Goal: Find specific page/section: Find specific page/section

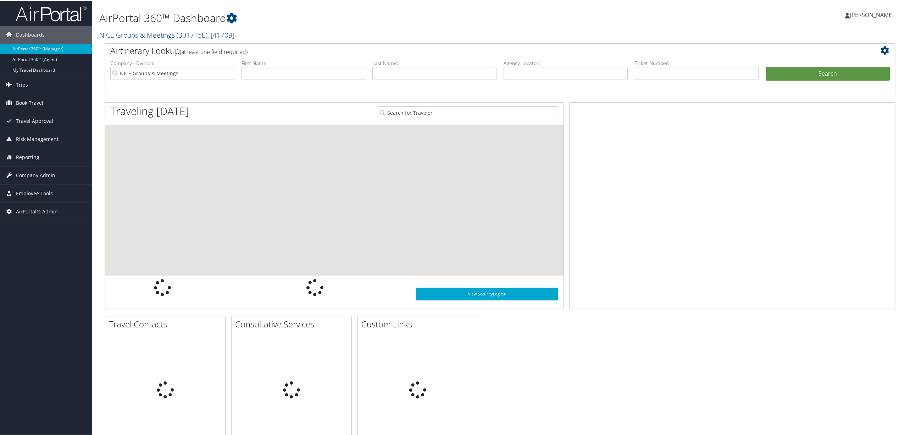
click at [186, 32] on span "( 301715E )" at bounding box center [192, 34] width 31 height 10
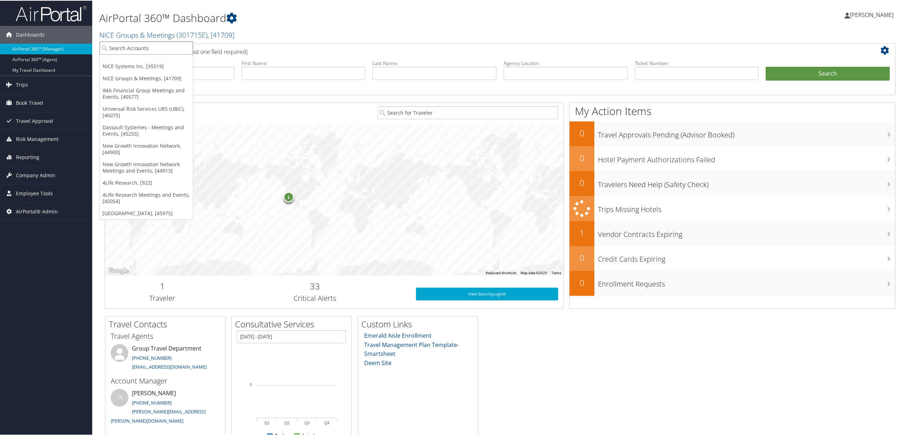
click at [165, 49] on input "search" at bounding box center [146, 47] width 93 height 13
click at [143, 118] on link "Universal Risk Services URS (UBIC), [46075]" at bounding box center [146, 111] width 93 height 18
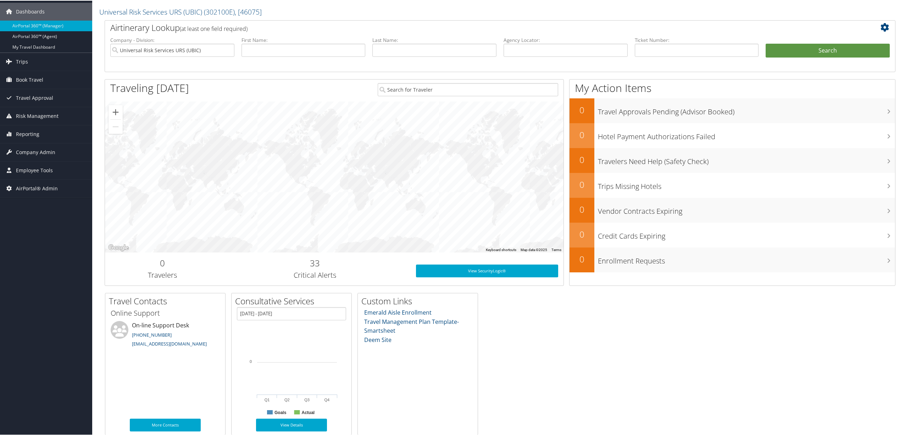
scroll to position [29, 0]
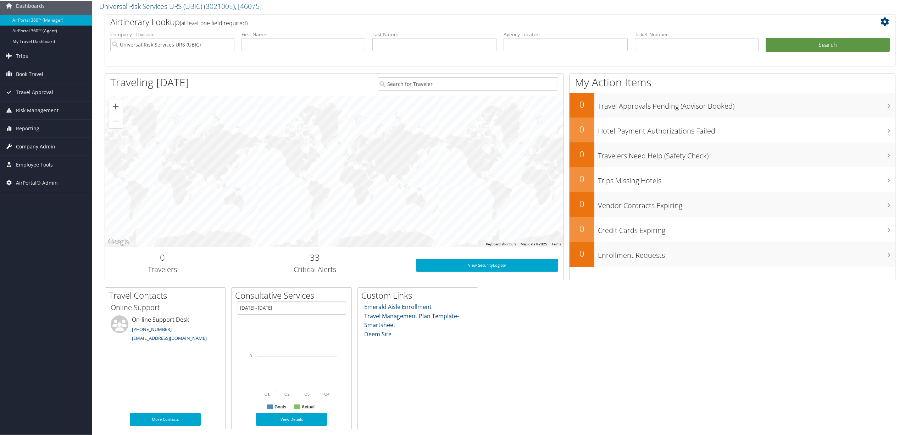
click at [52, 144] on span "Company Admin" at bounding box center [35, 146] width 39 height 18
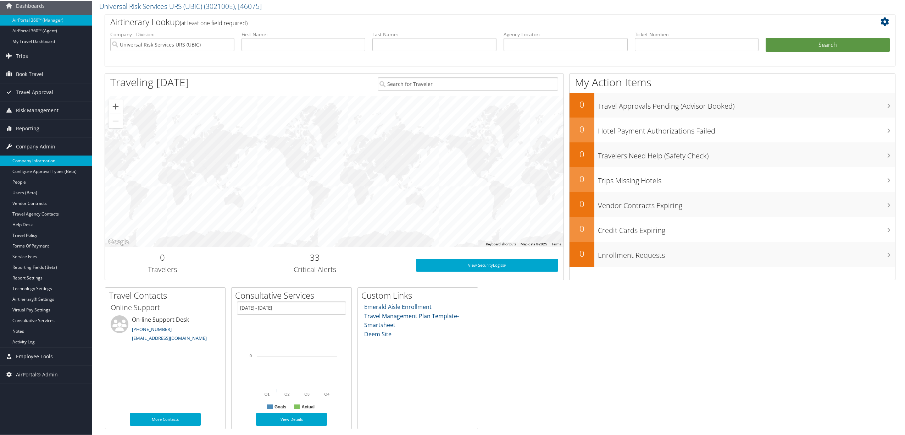
click at [53, 162] on link "Company Information" at bounding box center [46, 160] width 92 height 11
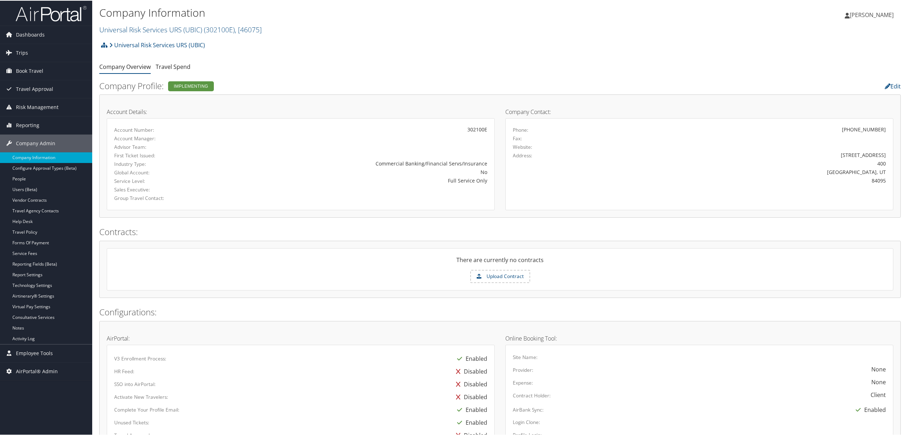
drag, startPoint x: 281, startPoint y: 29, endPoint x: 93, endPoint y: 32, distance: 188.8
click at [93, 32] on div "Company Information Universal Risk Services URS (UBIC) ( 302100E ) , [ 46075 ] …" at bounding box center [500, 18] width 816 height 37
copy link "Universal Risk Services URS (UBIC) ( 302100E ) , [ 46075 ]"
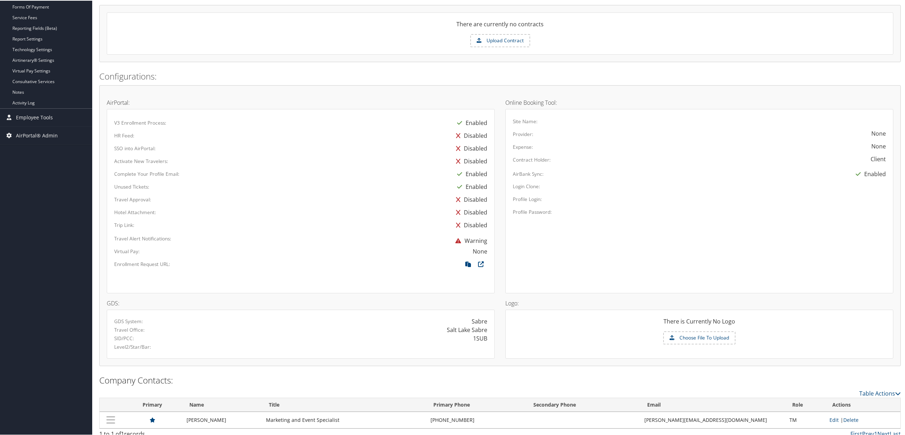
scroll to position [236, 0]
